Goal: Task Accomplishment & Management: Complete application form

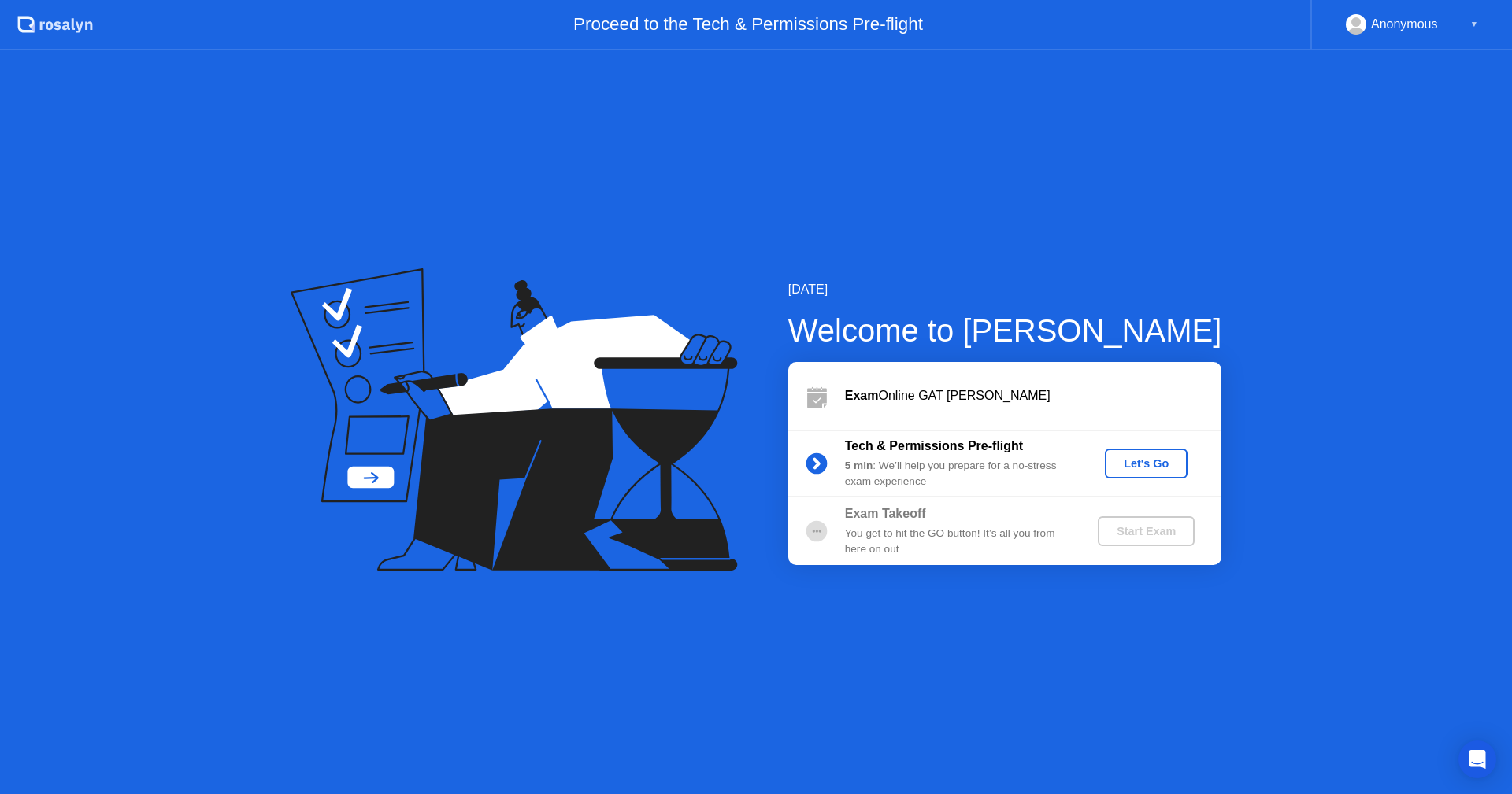
click at [1140, 459] on div "Let's Go" at bounding box center [1146, 464] width 70 height 13
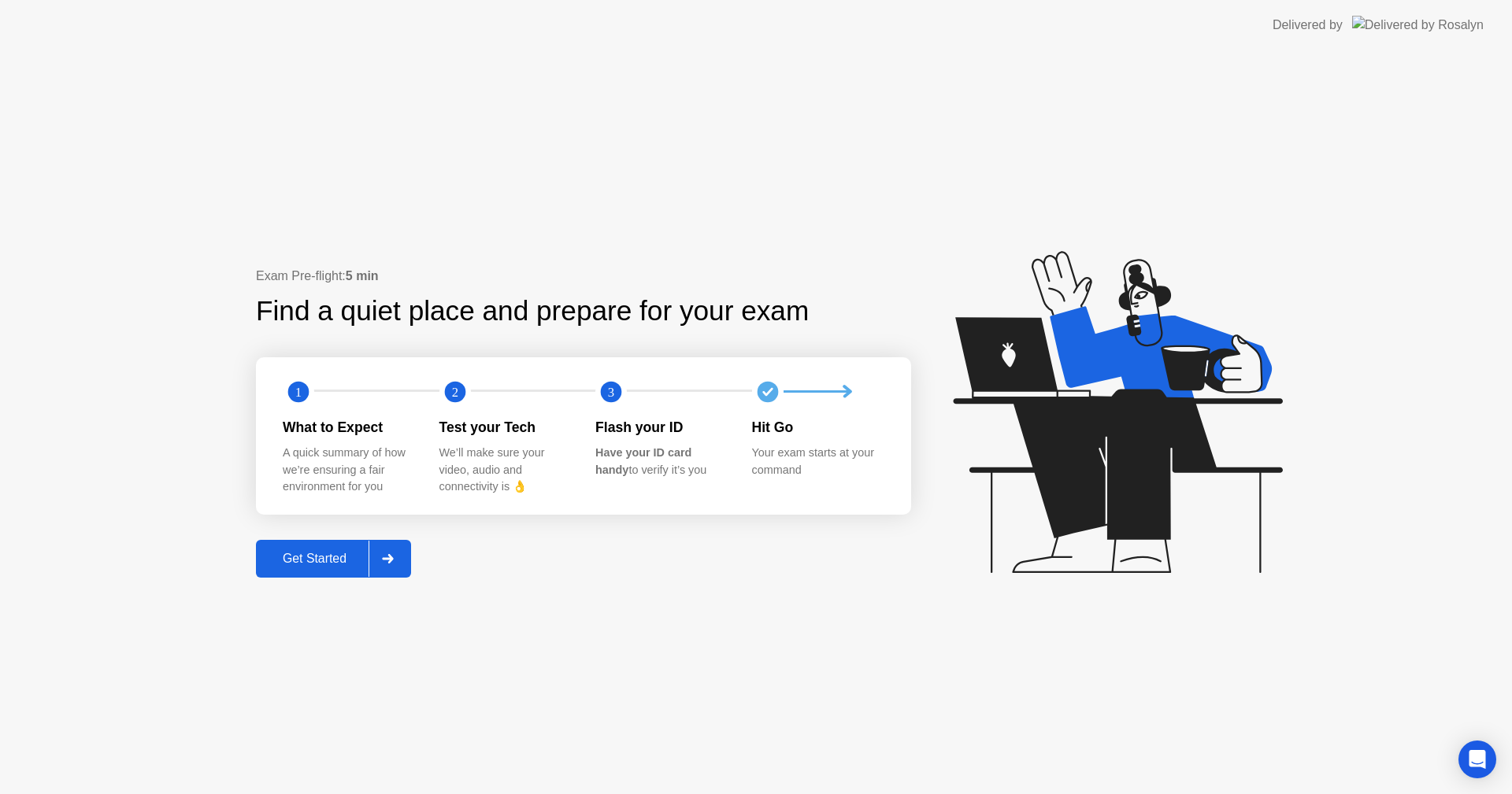
drag, startPoint x: 250, startPoint y: 264, endPoint x: 443, endPoint y: 259, distance: 193.1
click at [443, 259] on div "Exam Pre-flight: 5 min Find a quiet place and prepare for your exam 1 2 3 What …" at bounding box center [756, 422] width 1512 height 744
click at [429, 294] on div "Find a quiet place and prepare for your exam" at bounding box center [533, 311] width 555 height 42
click at [351, 553] on div "Get Started" at bounding box center [314, 558] width 108 height 14
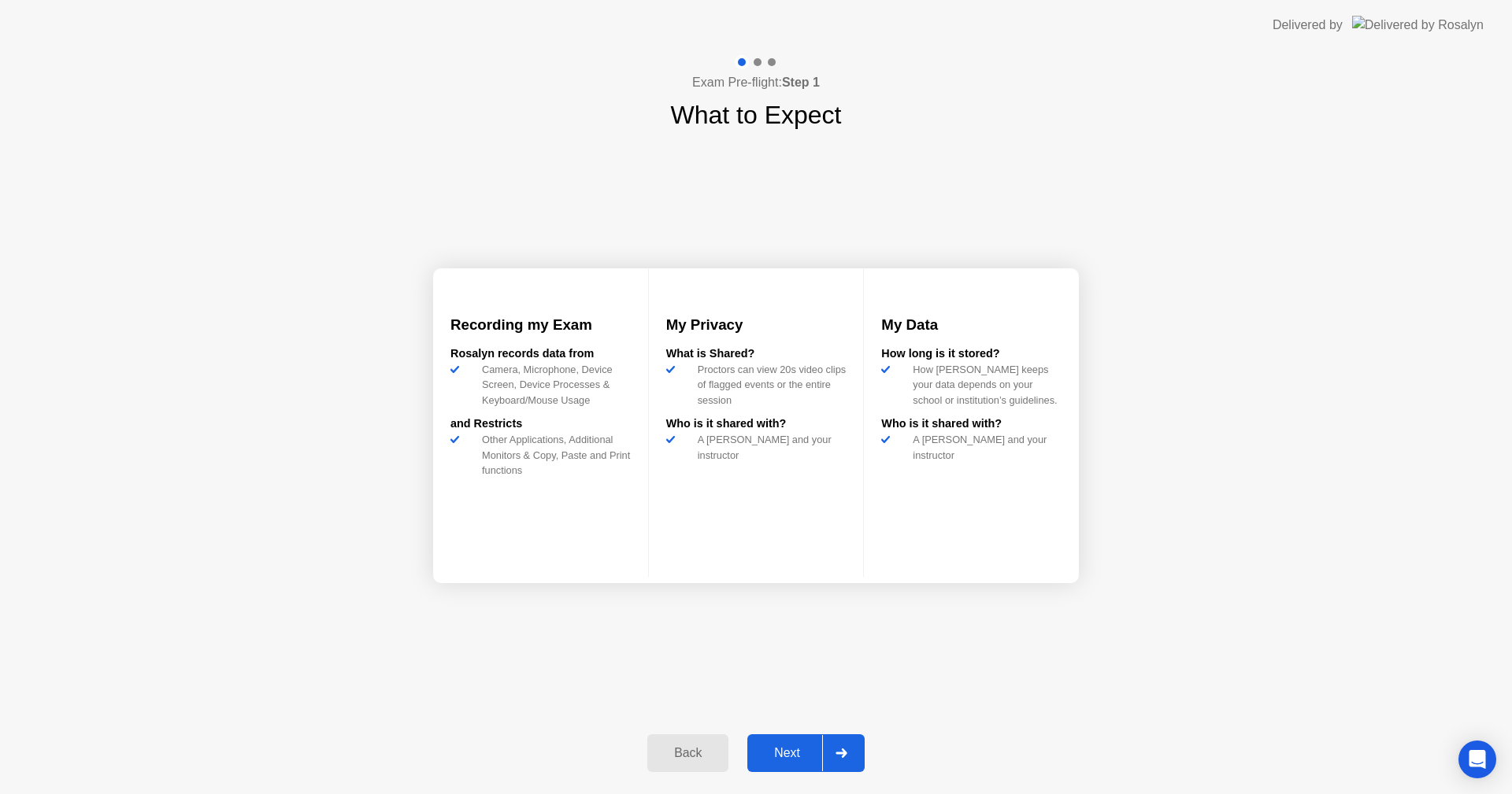
click at [790, 750] on div "Next" at bounding box center [787, 753] width 70 height 14
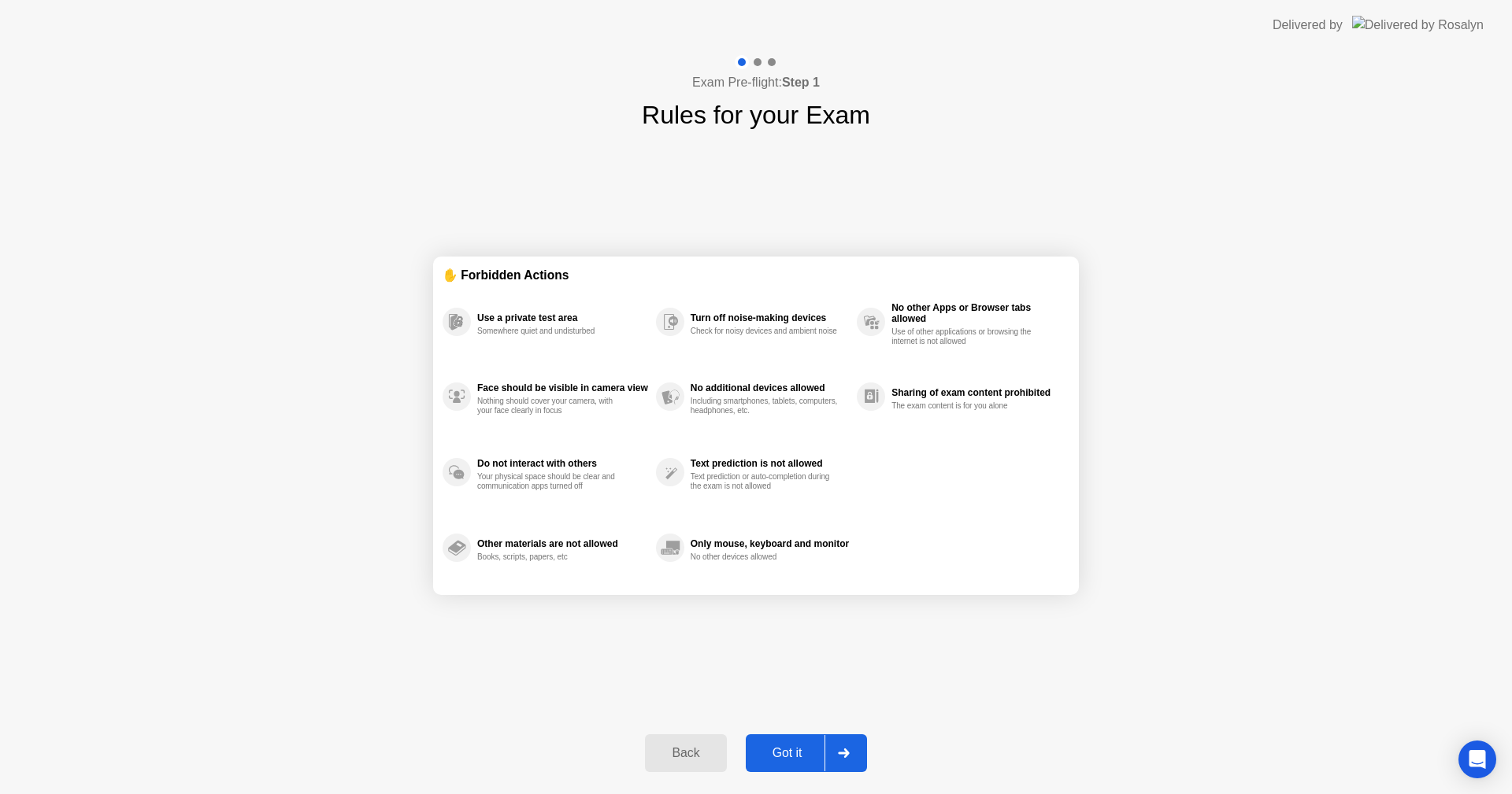
click at [805, 752] on div "Got it" at bounding box center [787, 753] width 74 height 14
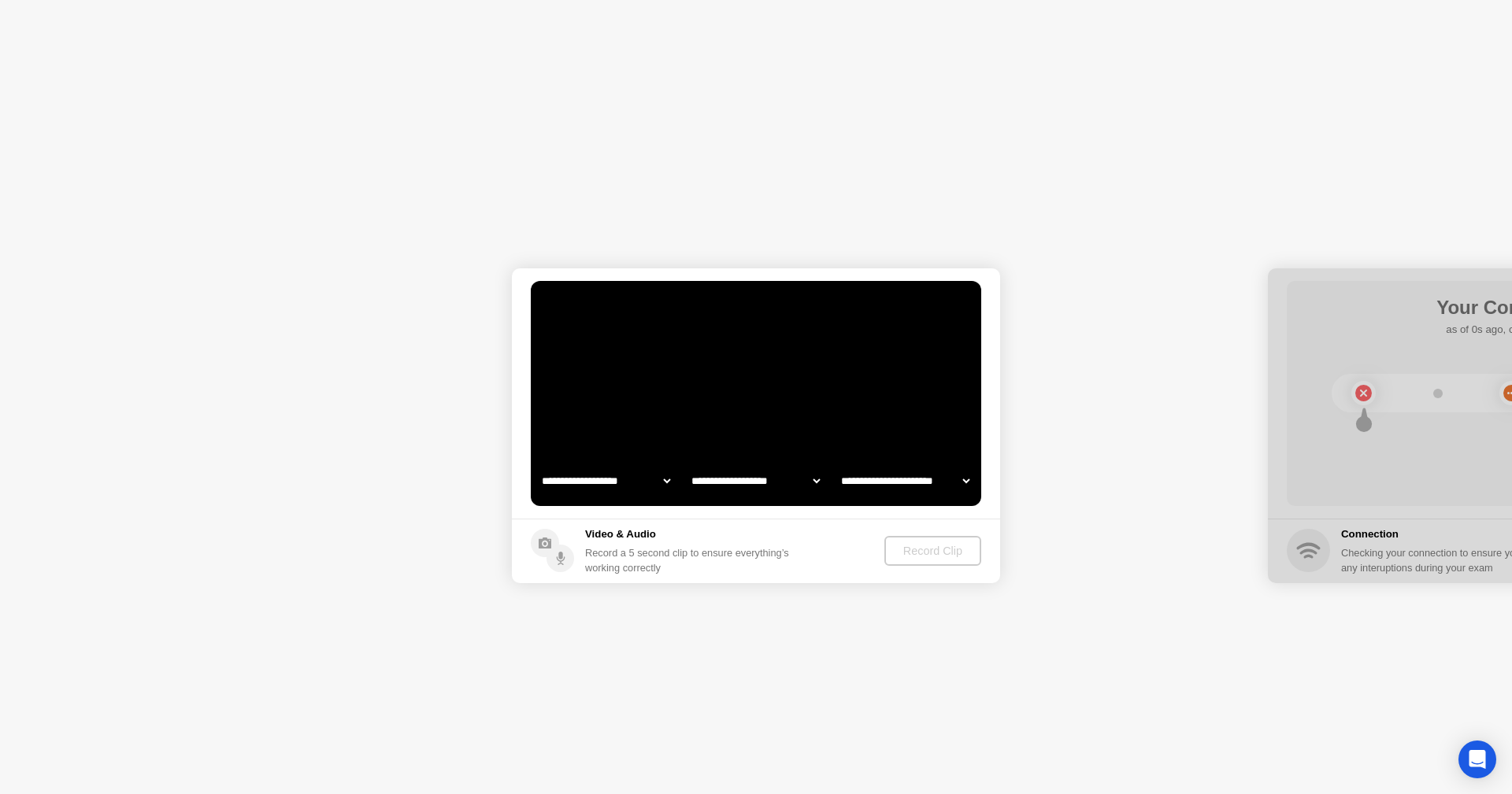
select select "**********"
select select "*******"
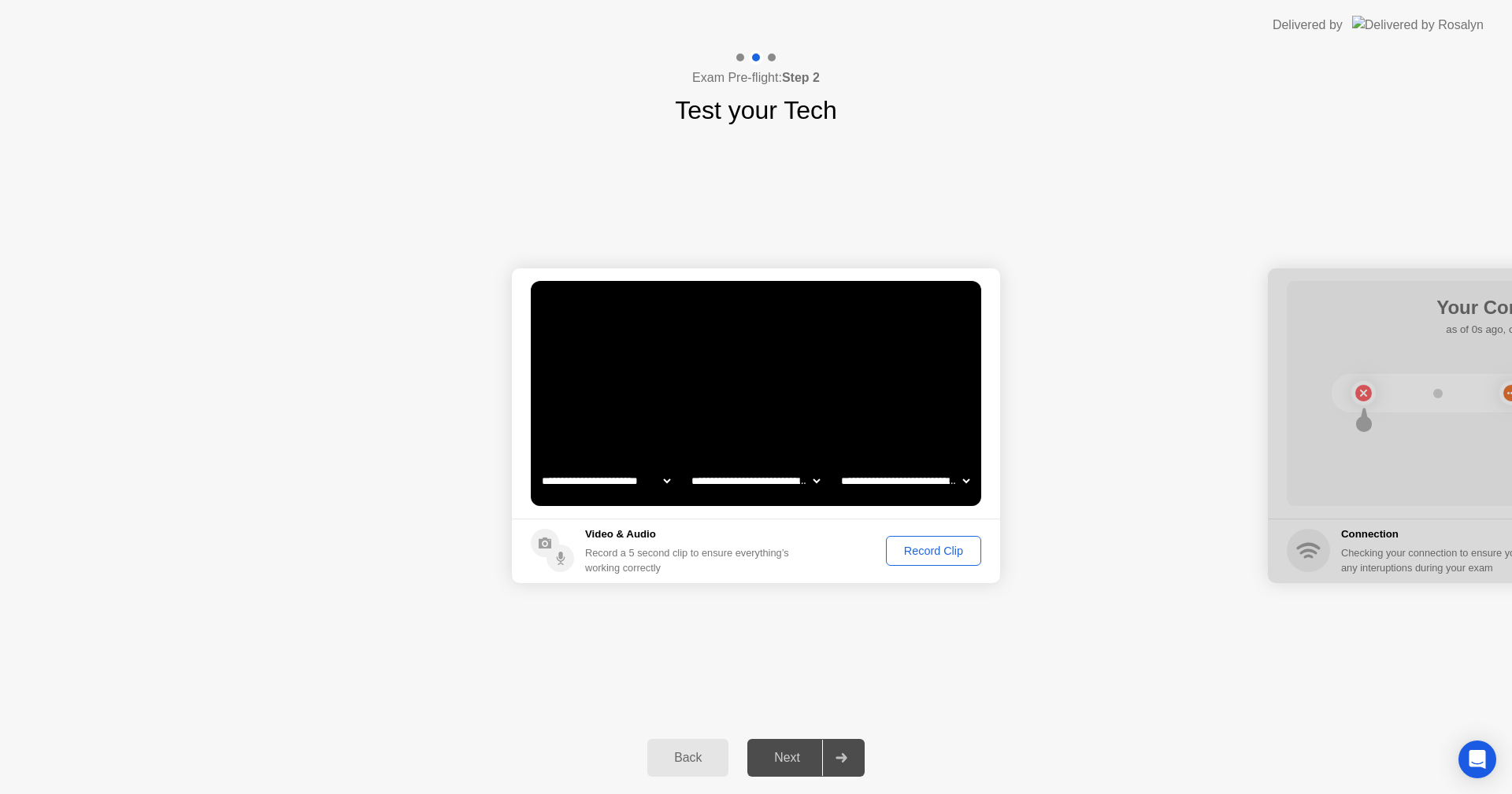
click at [950, 552] on div "Record Clip" at bounding box center [933, 551] width 84 height 13
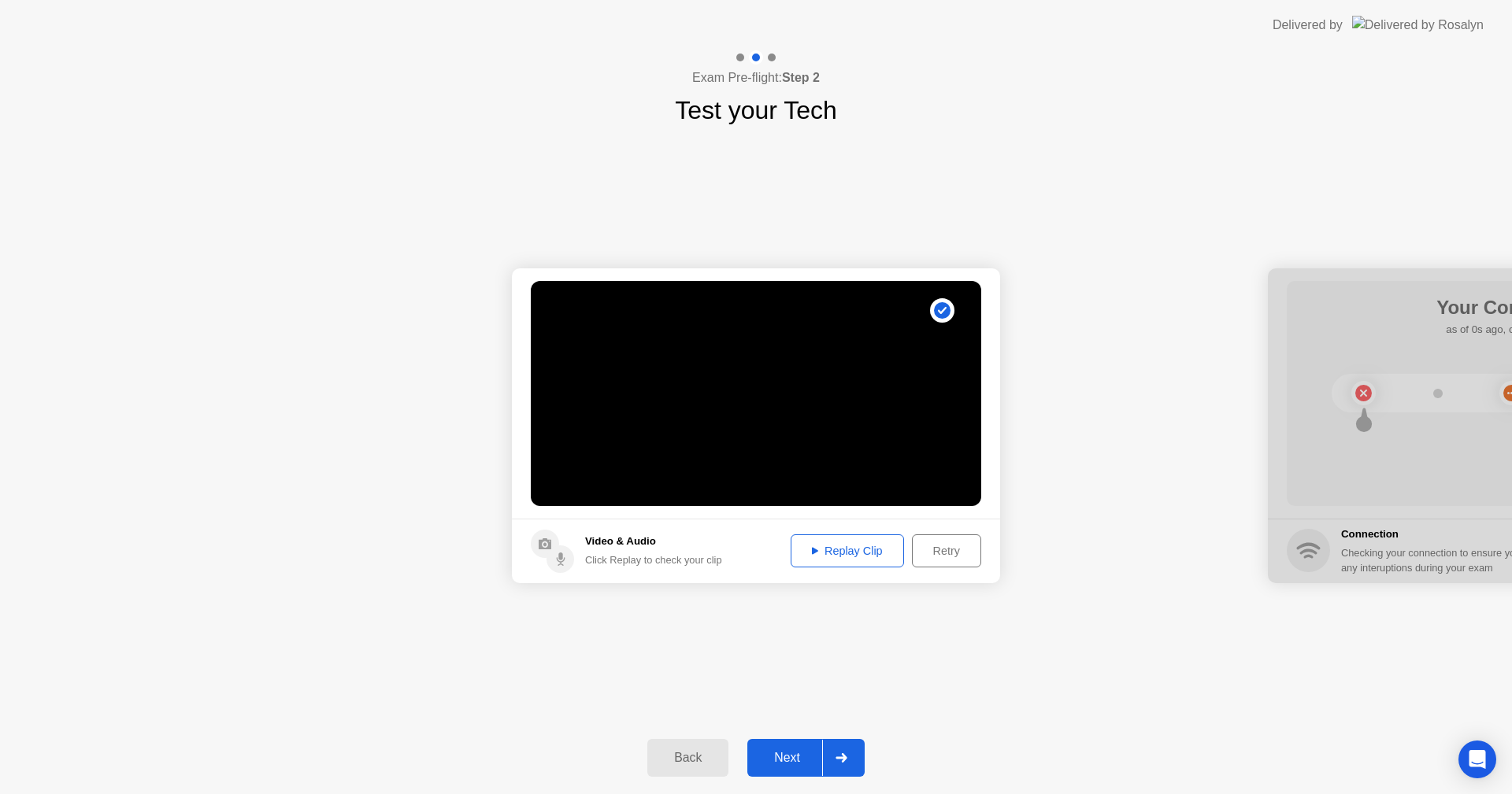
click at [830, 541] on button "Replay Clip" at bounding box center [848, 551] width 114 height 33
click at [805, 753] on div "Next" at bounding box center [787, 758] width 70 height 14
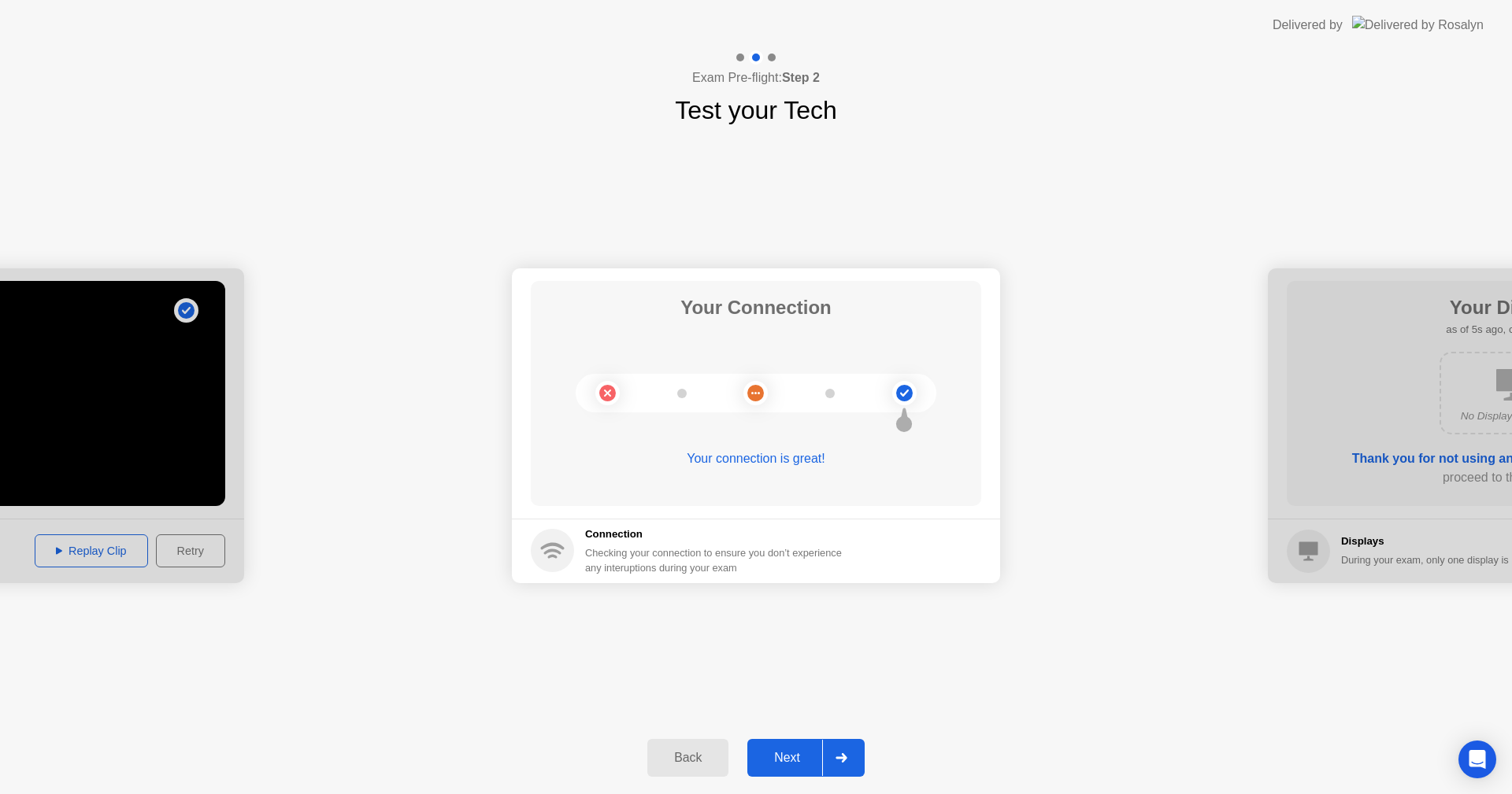
click at [808, 761] on div "Next" at bounding box center [787, 758] width 70 height 14
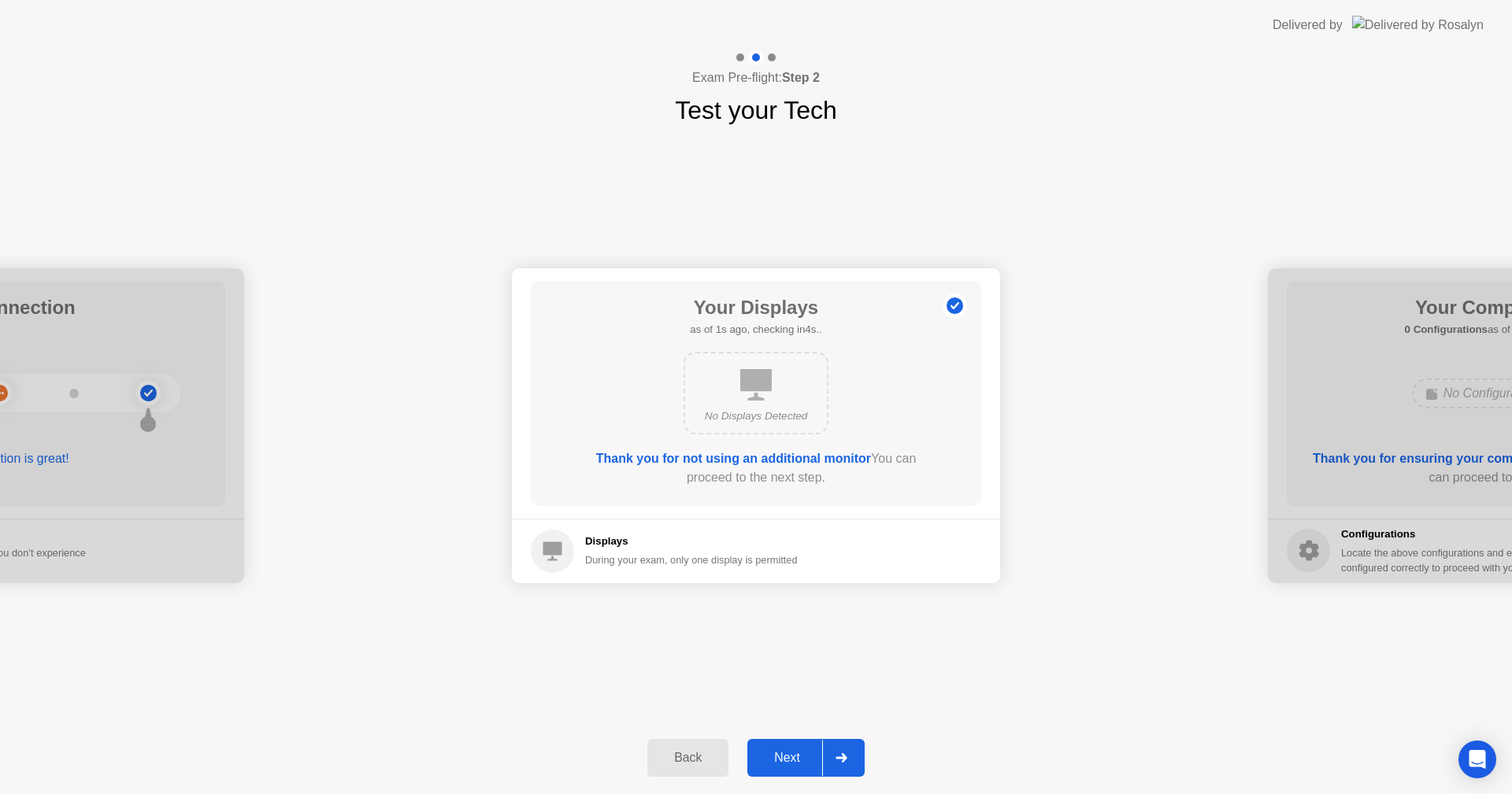
click at [775, 390] on div "No Displays Detected" at bounding box center [755, 393] width 145 height 83
click at [800, 771] on button "Next" at bounding box center [806, 758] width 117 height 38
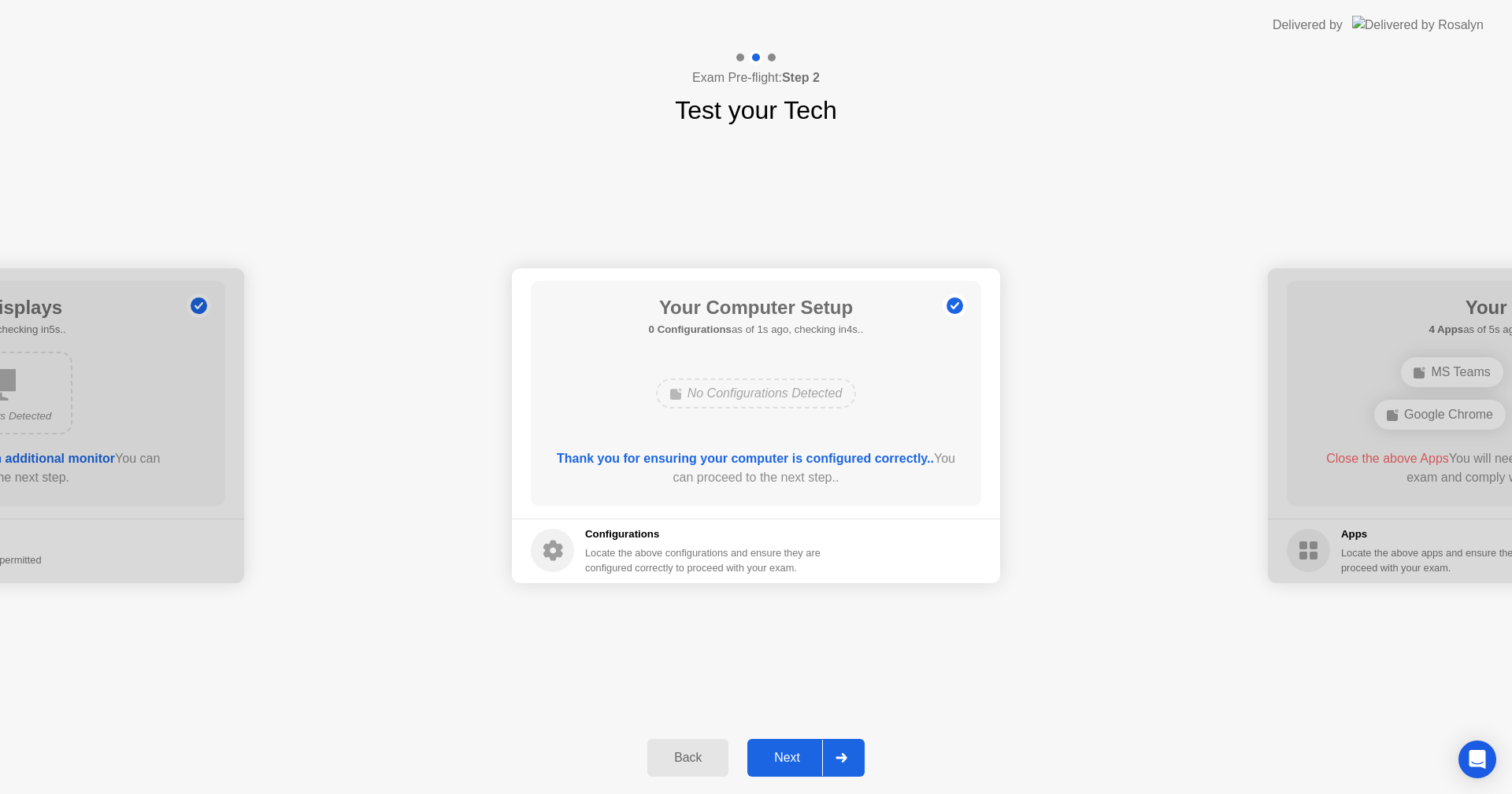
click at [788, 764] on div "Next" at bounding box center [787, 758] width 70 height 14
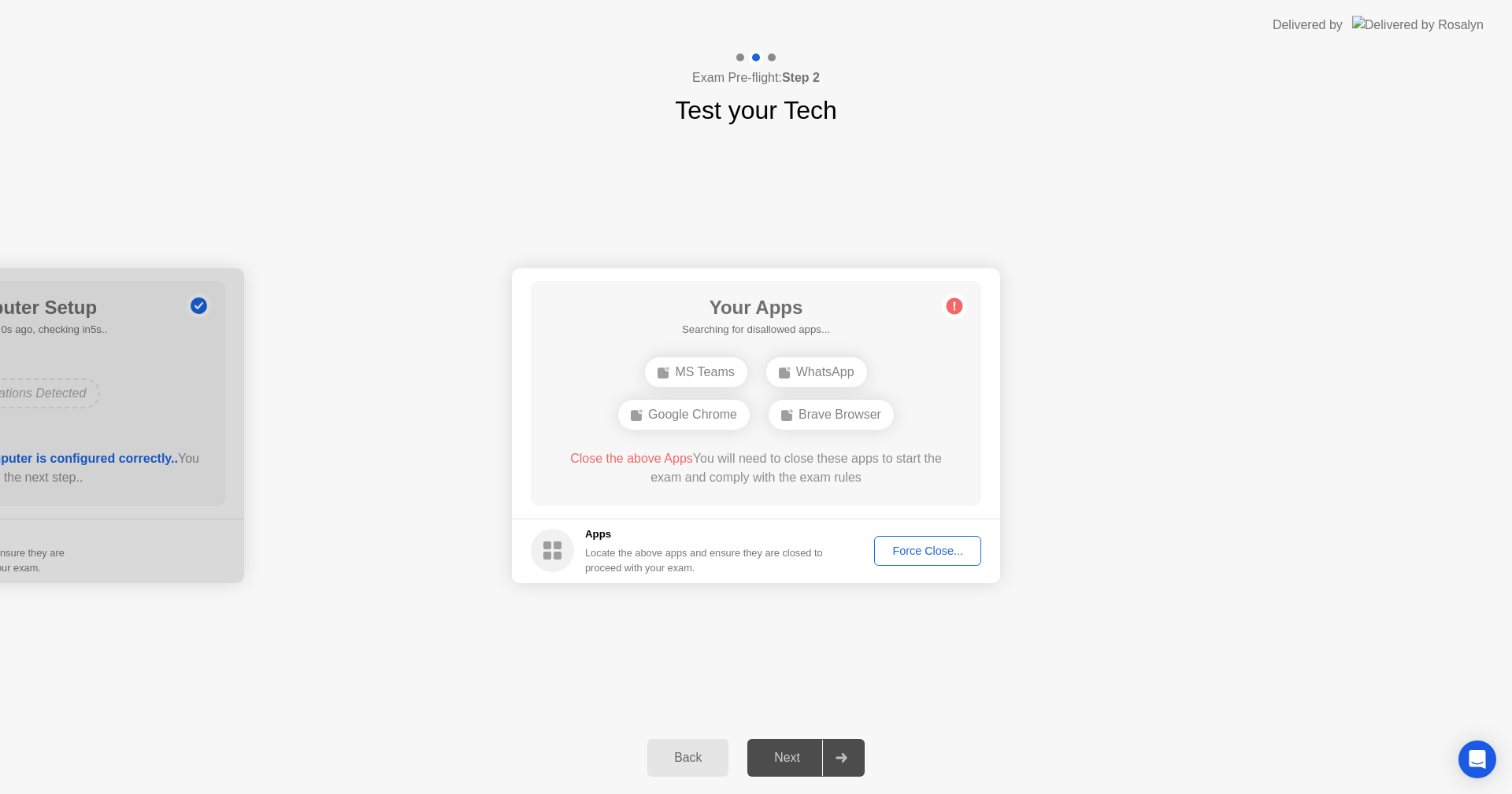
click at [652, 464] on span "Close the above Apps" at bounding box center [631, 458] width 123 height 14
click at [861, 427] on div "MS Teams WhatsApp Brave Browser" at bounding box center [756, 393] width 361 height 85
click at [715, 375] on div "MS Teams" at bounding box center [696, 372] width 102 height 30
click at [832, 376] on div "WhatsApp" at bounding box center [816, 372] width 101 height 30
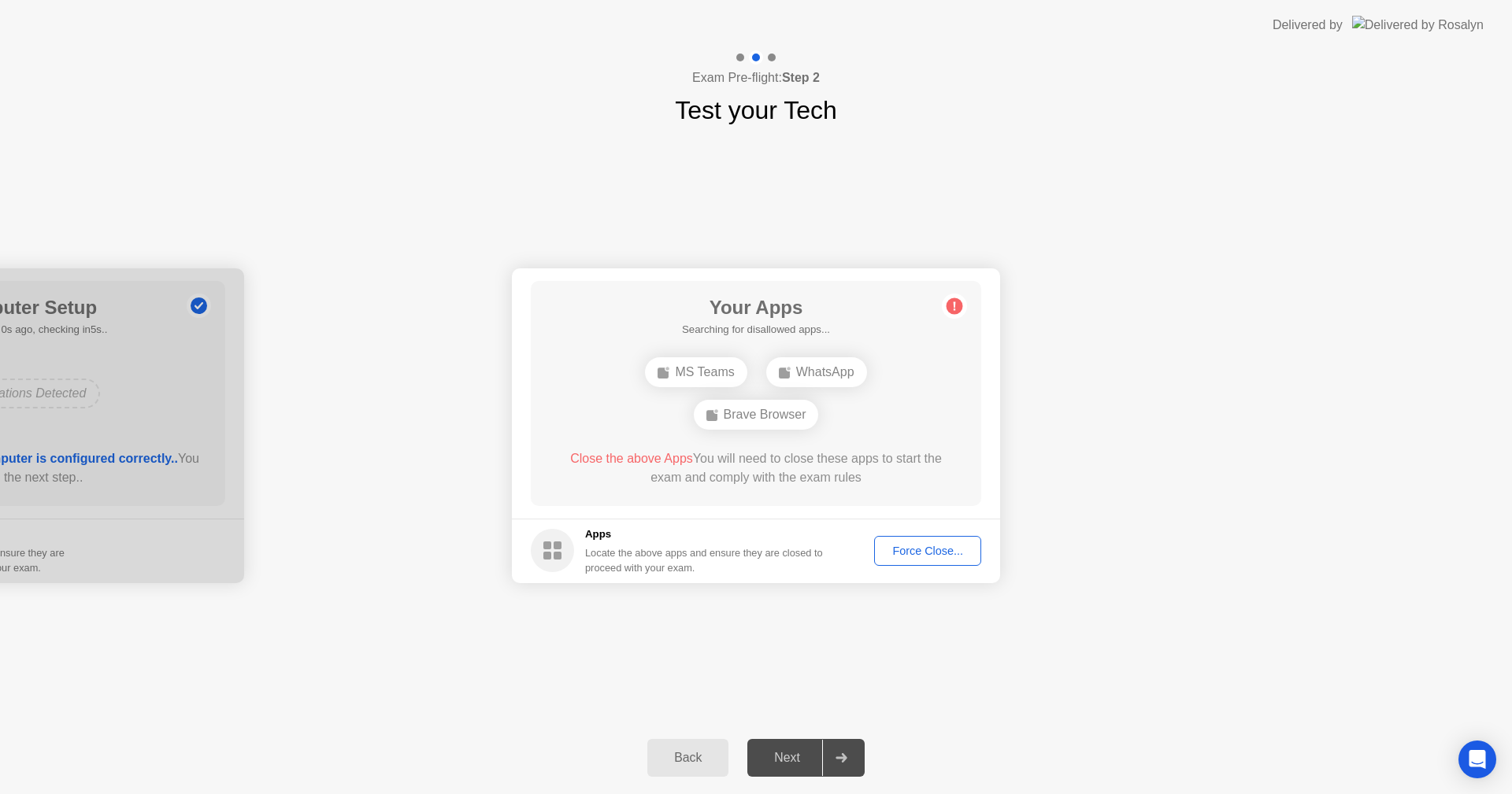
click at [798, 414] on div "Brave Browser" at bounding box center [757, 414] width 125 height 30
click at [710, 392] on div "MS Teams" at bounding box center [696, 393] width 102 height 30
click at [1138, 86] on div "Exam Pre-flight: Step 2 Test your Tech" at bounding box center [756, 89] width 1512 height 79
click at [836, 403] on div "WhatsApp" at bounding box center [816, 393] width 101 height 30
click at [741, 379] on div "MS Teams WhatsApp" at bounding box center [756, 393] width 361 height 42
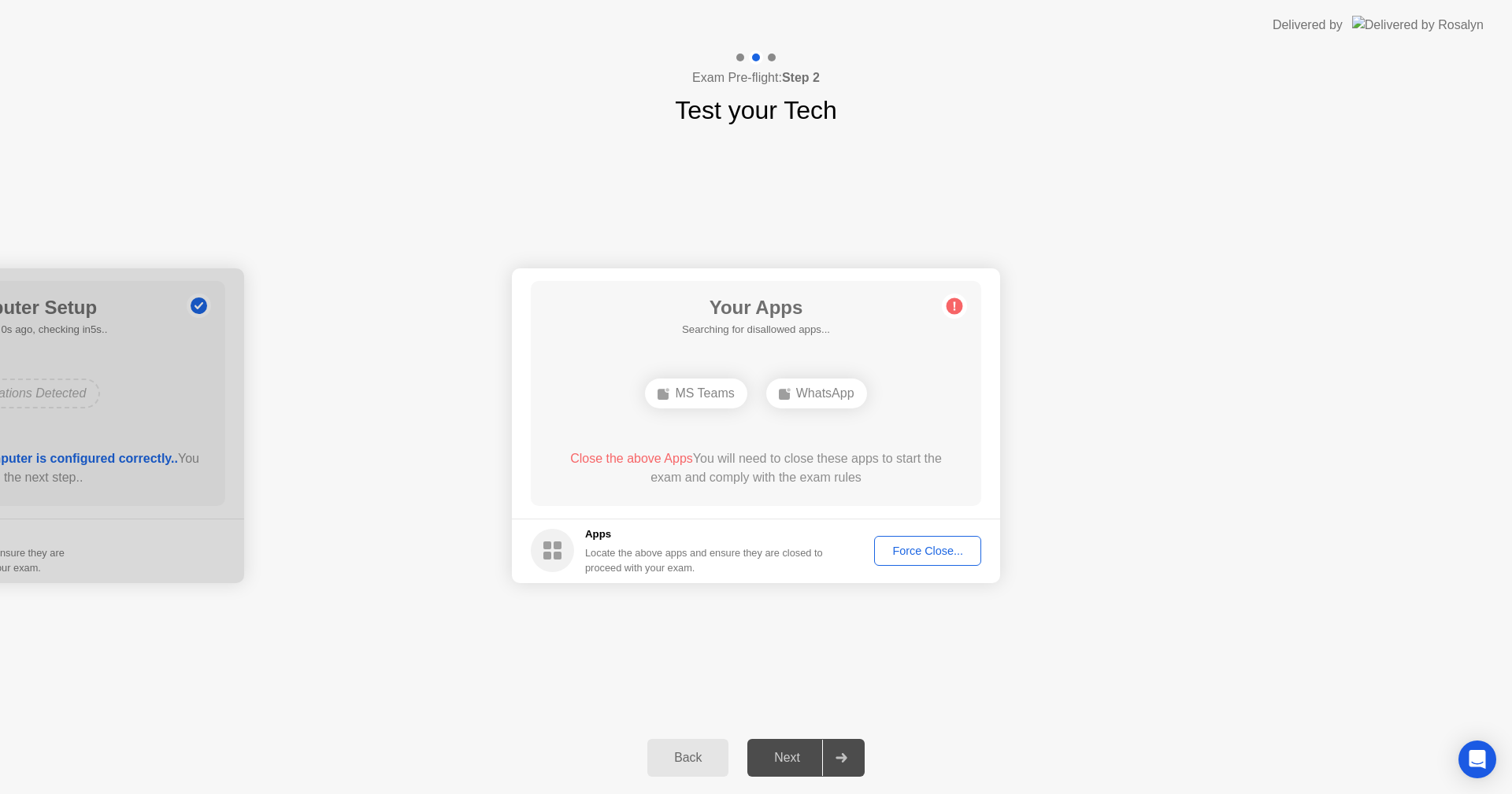
click at [711, 382] on div "MS Teams" at bounding box center [696, 393] width 102 height 30
click at [763, 318] on h1 "Your Apps" at bounding box center [756, 308] width 148 height 28
click at [880, 504] on div "Your Apps Searching for disallowed apps... MS Teams WhatsApp Close the above Ap…" at bounding box center [755, 394] width 450 height 225
click at [926, 551] on div "Force Close..." at bounding box center [927, 551] width 96 height 13
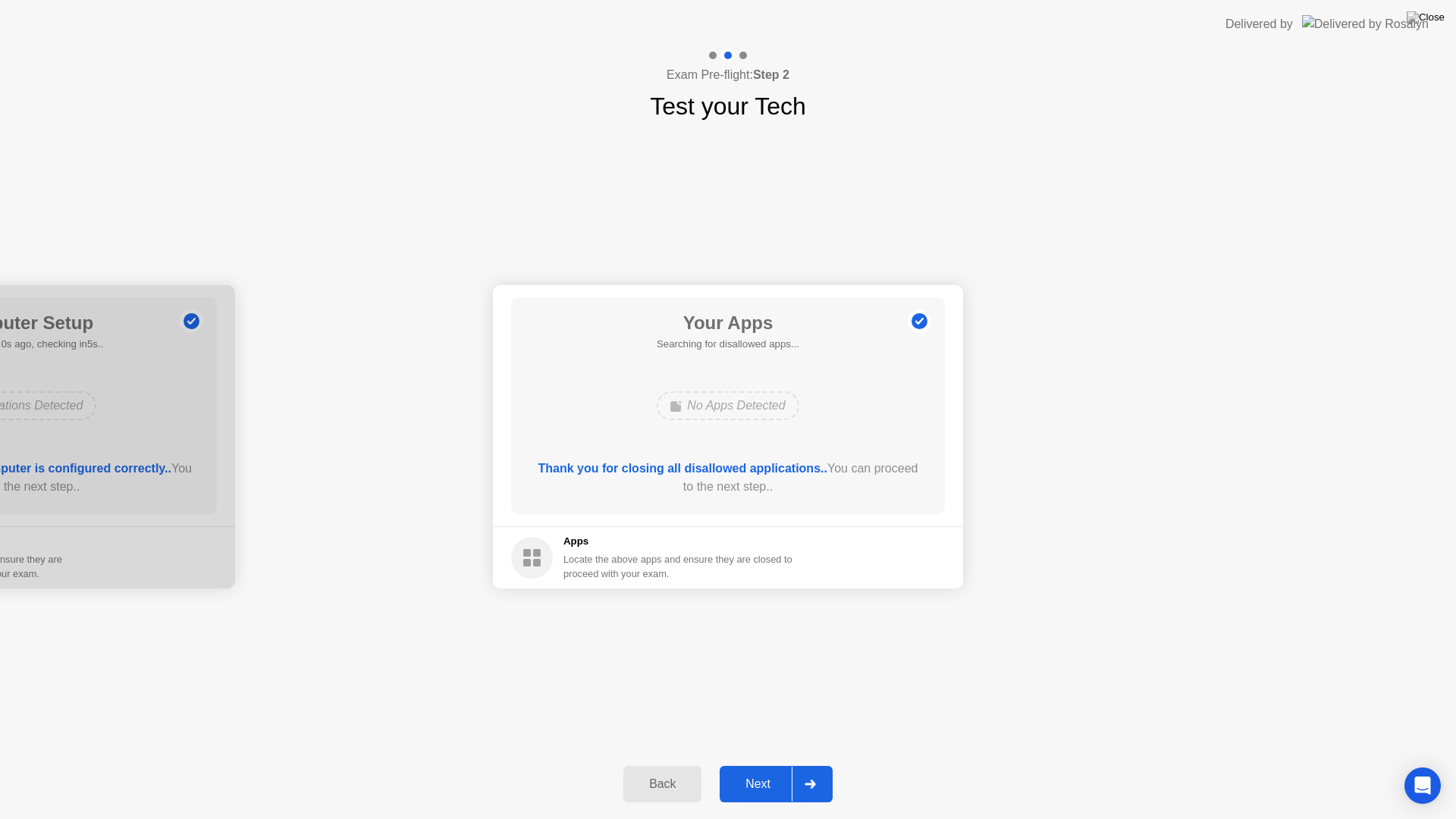
click at [782, 765] on button "Next" at bounding box center [776, 784] width 113 height 37
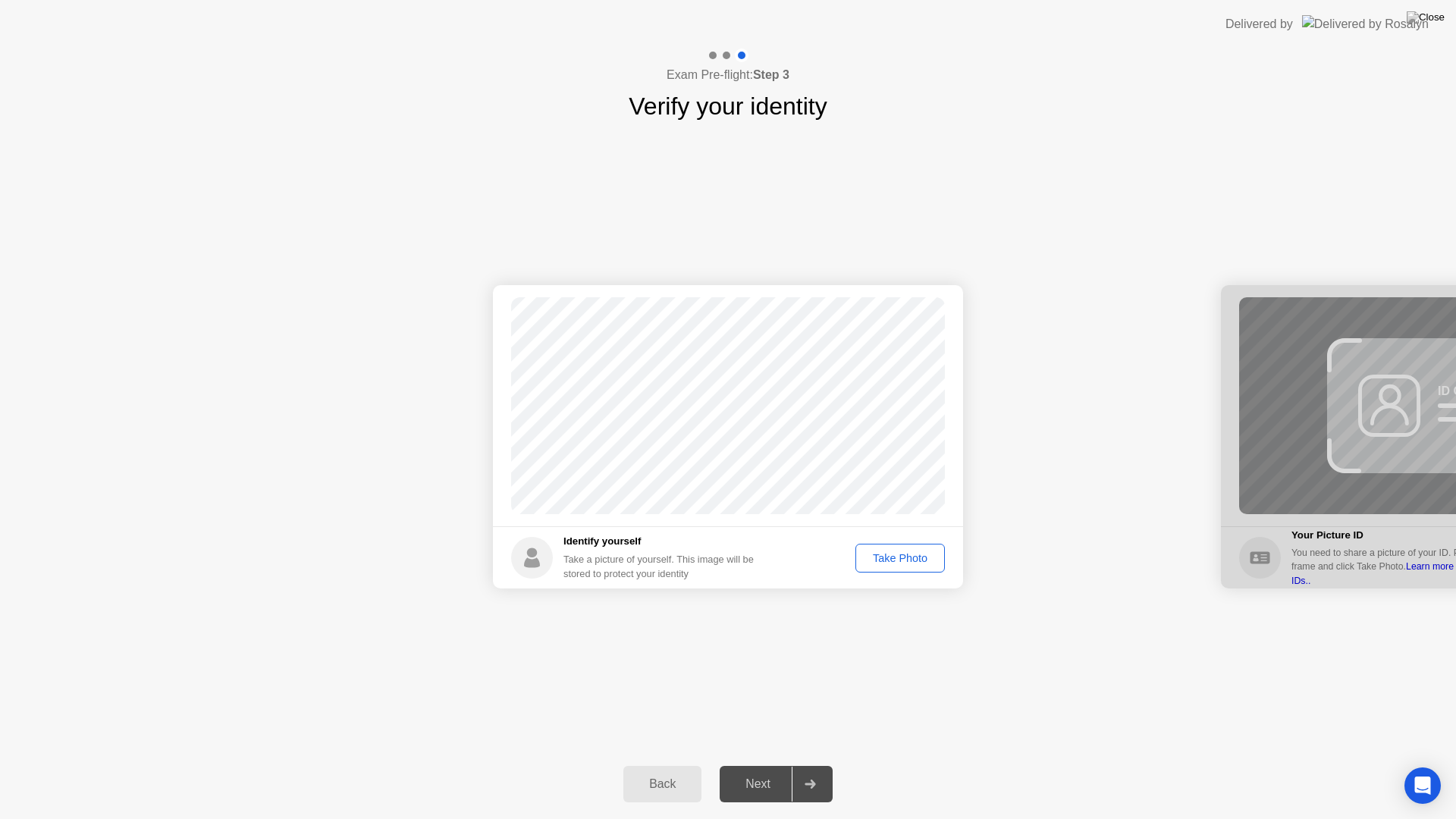
click at [924, 559] on div "Take Photo" at bounding box center [900, 558] width 79 height 12
click at [764, 765] on button "Next" at bounding box center [776, 784] width 113 height 37
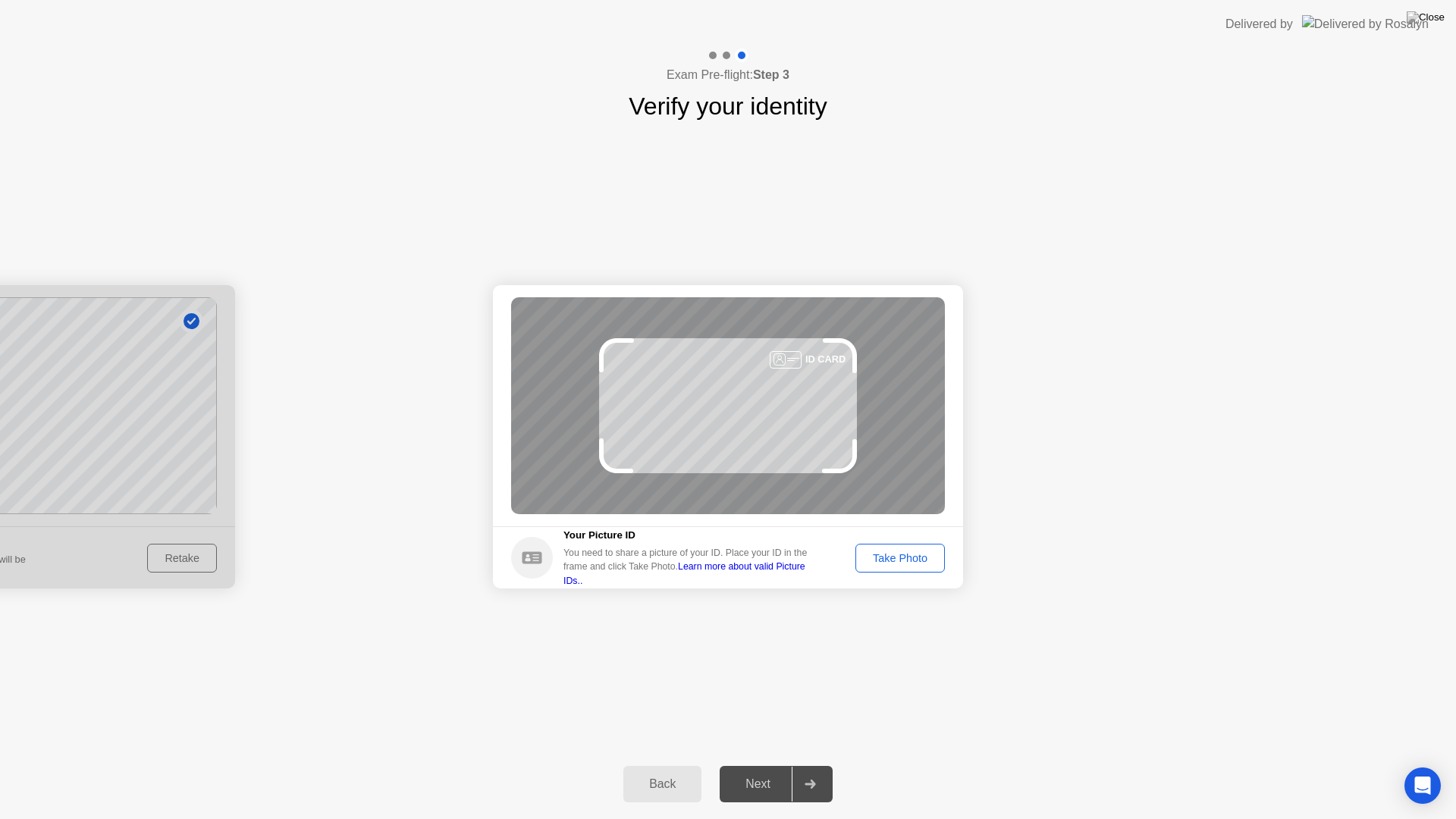
click at [908, 563] on div "Take Photo" at bounding box center [900, 558] width 79 height 12
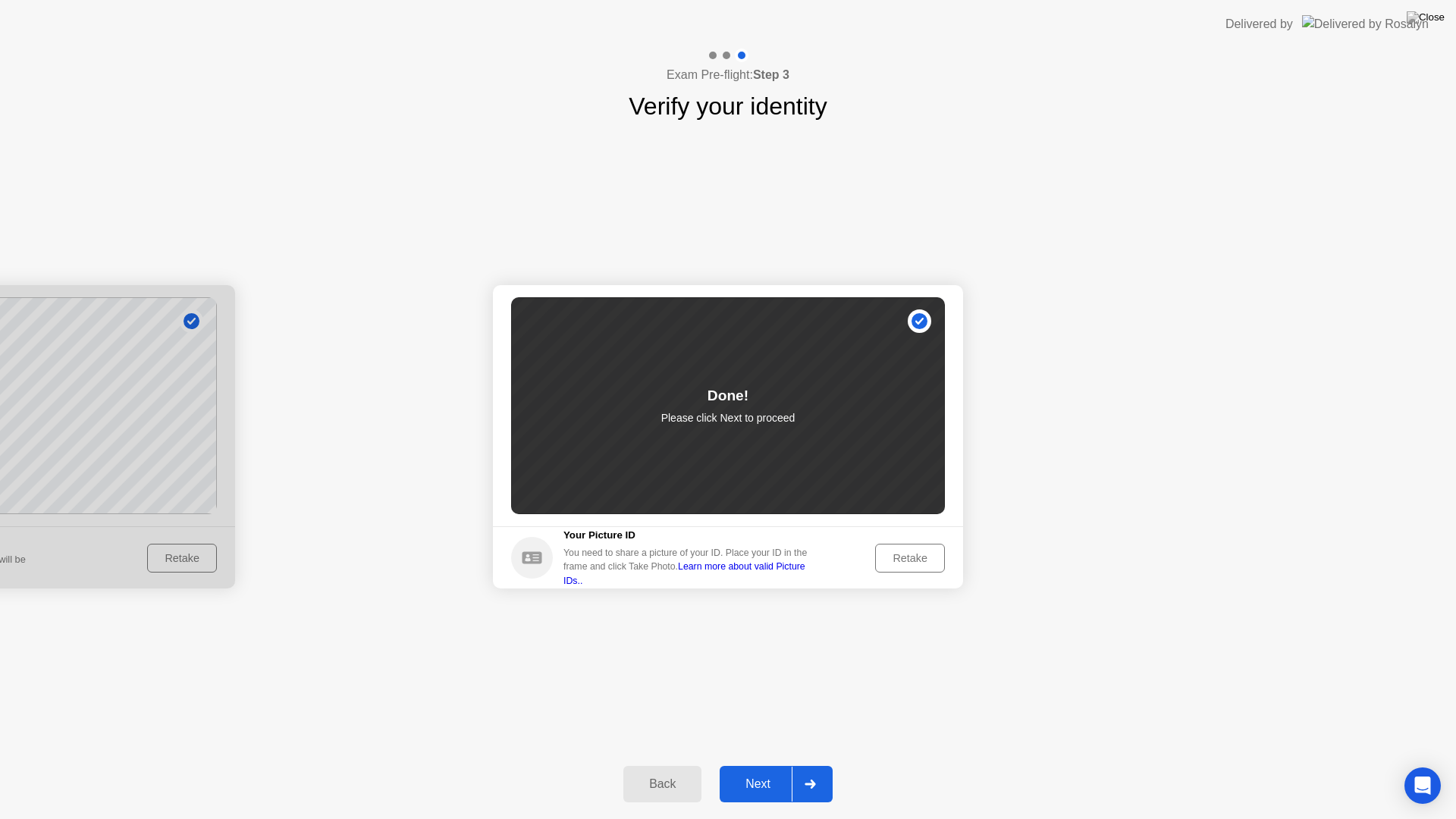
click at [775, 765] on div "Next" at bounding box center [757, 784] width 68 height 14
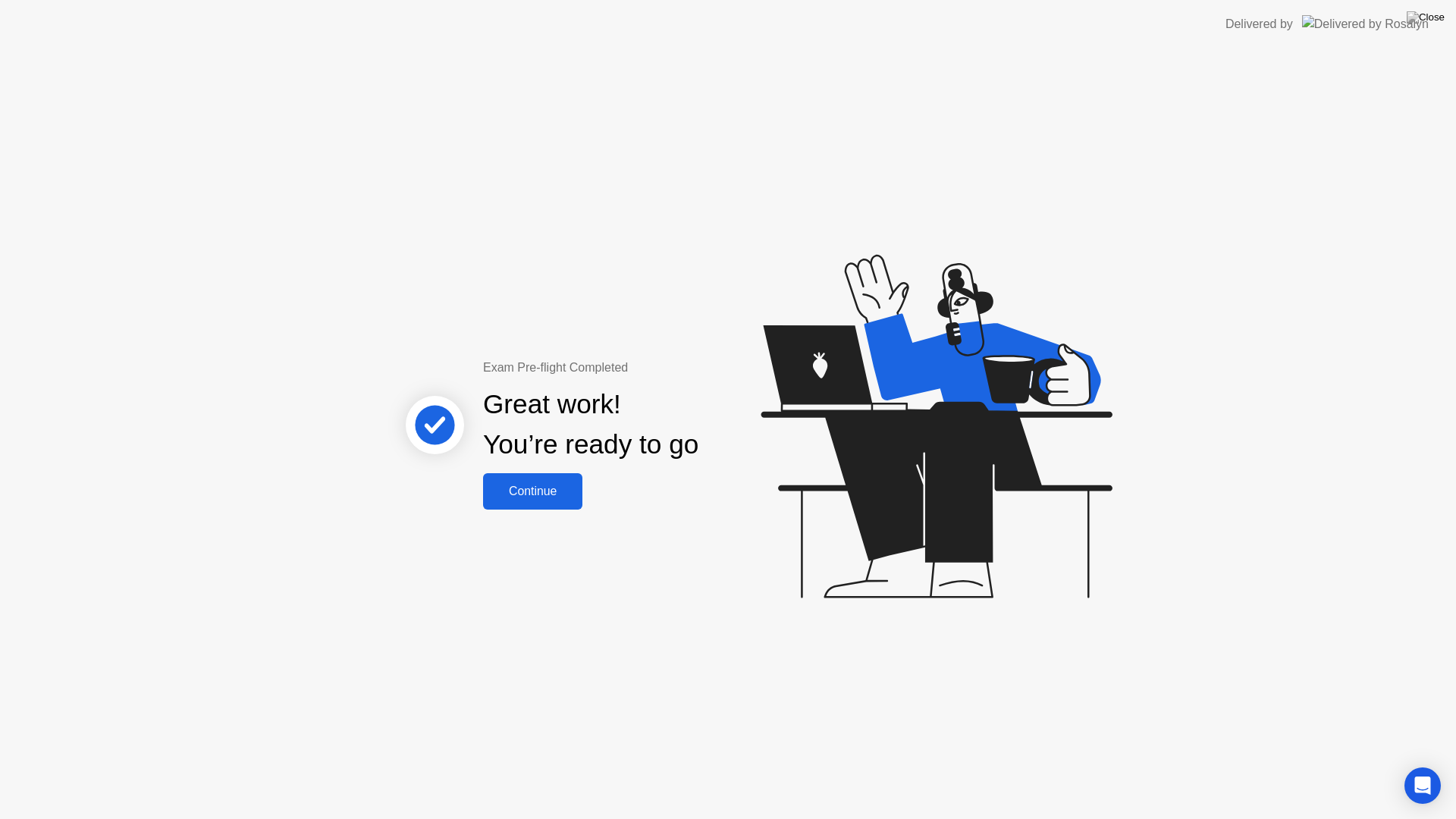
click at [540, 498] on div "Continue" at bounding box center [532, 492] width 91 height 14
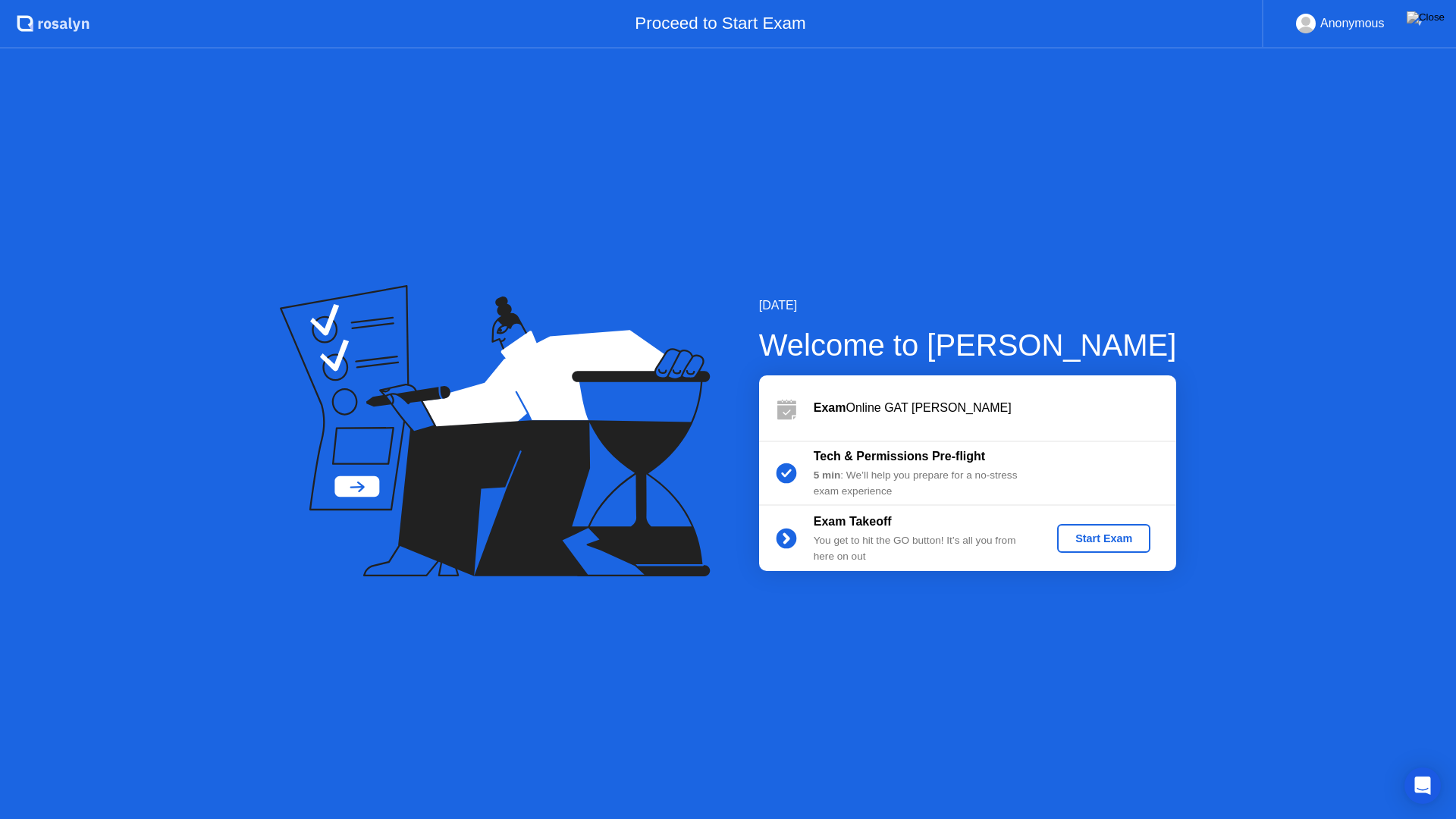
click at [1103, 539] on div "Start Exam" at bounding box center [1103, 538] width 81 height 12
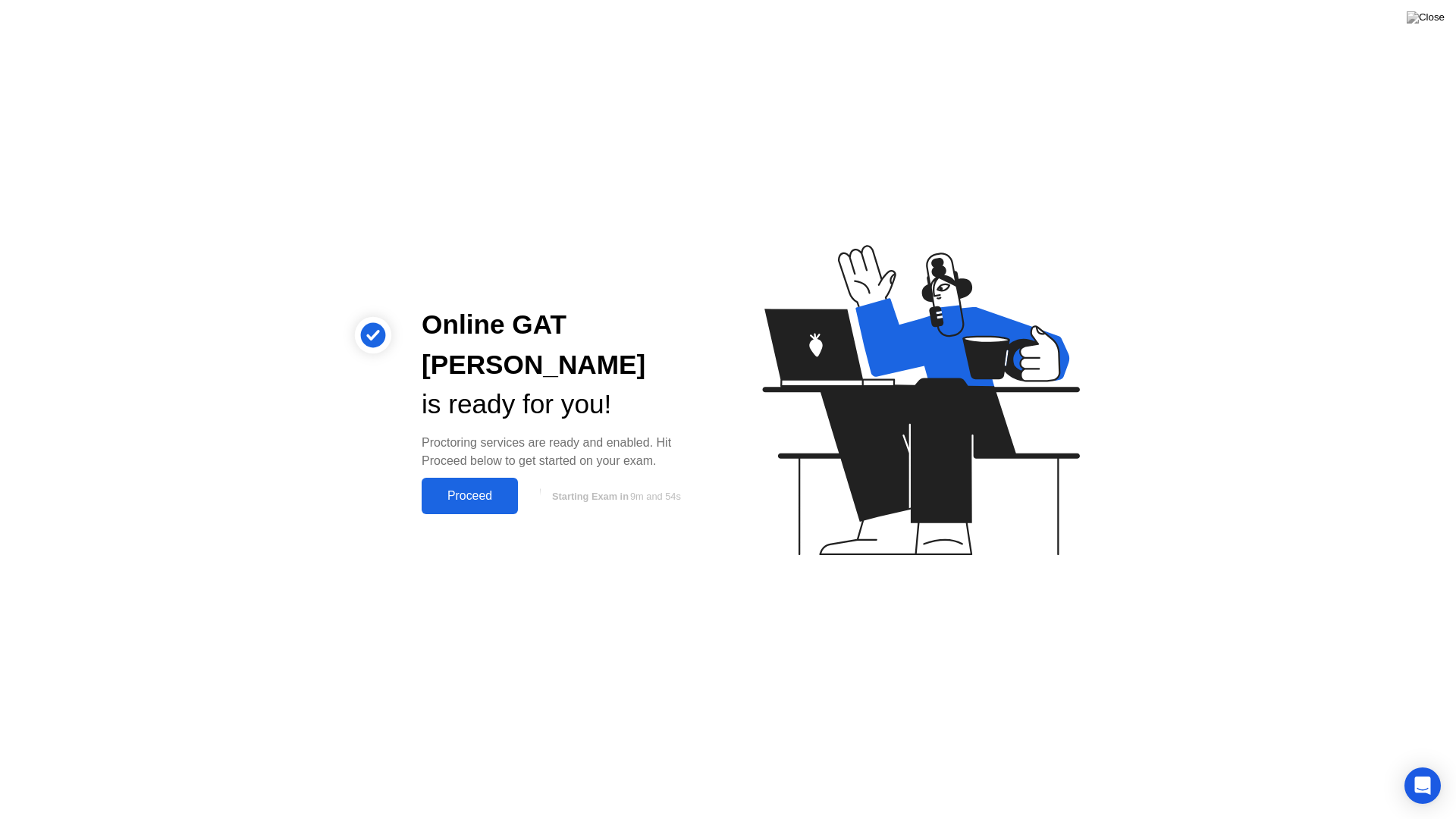
click at [504, 489] on div "Proceed" at bounding box center [469, 496] width 87 height 14
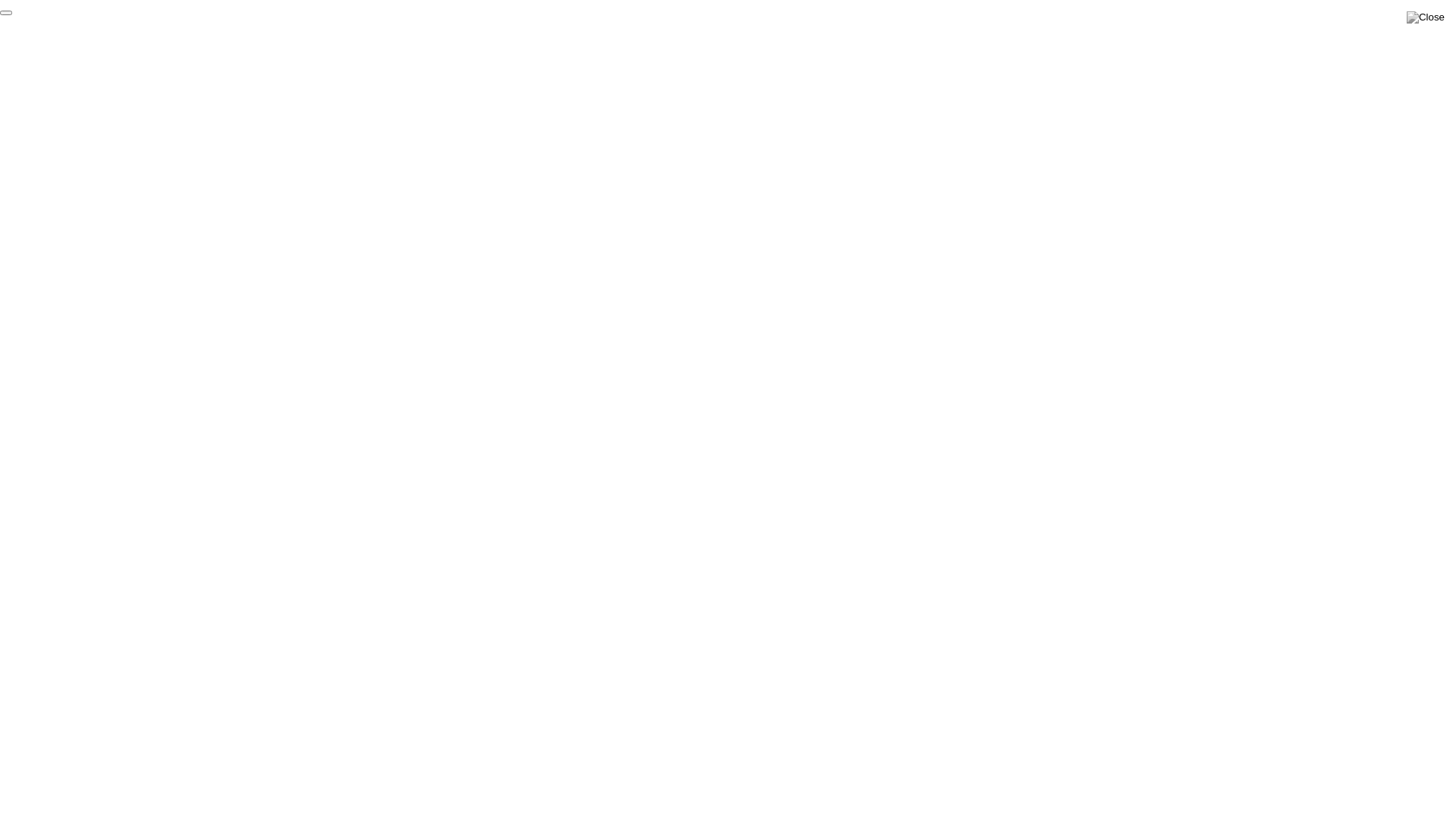
click at [12, 16] on button "End Proctoring Session" at bounding box center [6, 13] width 12 height 5
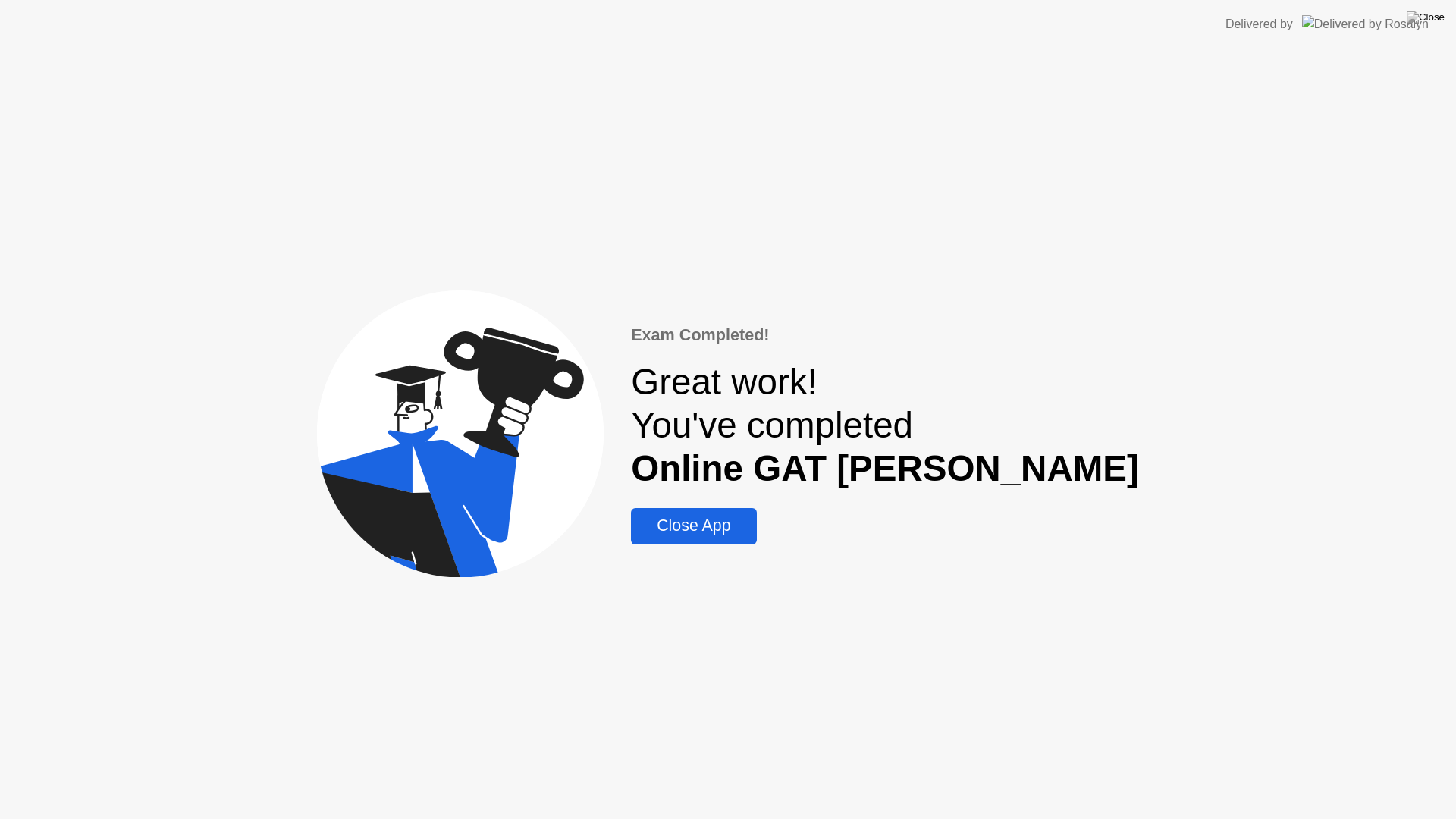
click at [888, 445] on div "Great work! You've completed Online GAT [PERSON_NAME]" at bounding box center [885, 425] width 508 height 130
click at [752, 527] on div "Close App" at bounding box center [694, 526] width 116 height 19
